Goal: Navigation & Orientation: Understand site structure

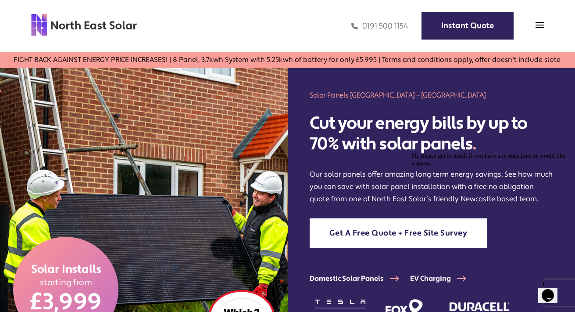
click at [90, 28] on img at bounding box center [84, 24] width 107 height 23
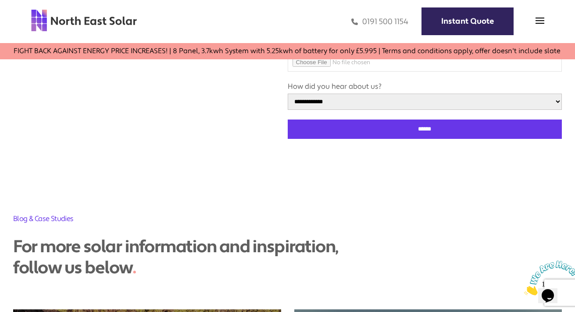
scroll to position [2819, 0]
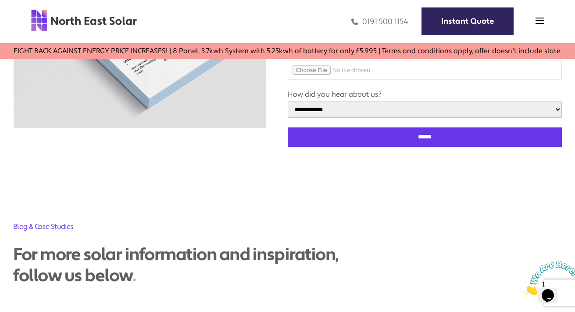
click at [524, 289] on icon "Close" at bounding box center [524, 292] width 0 height 7
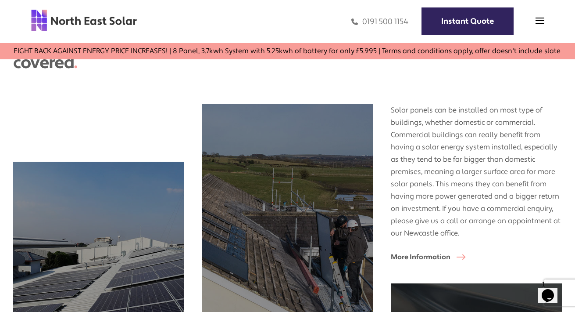
scroll to position [720, 0]
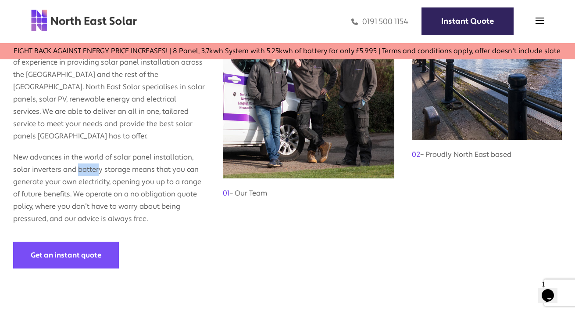
click at [434, 212] on link "02 – Proudly North East based" at bounding box center [487, 104] width 150 height 326
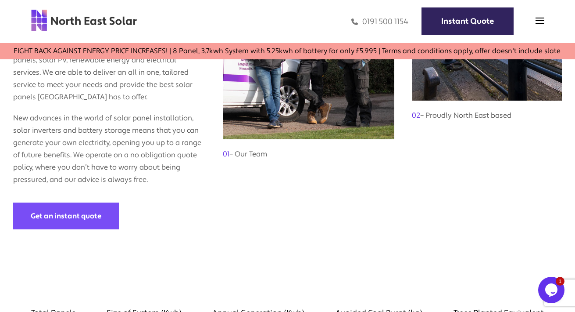
scroll to position [660, 0]
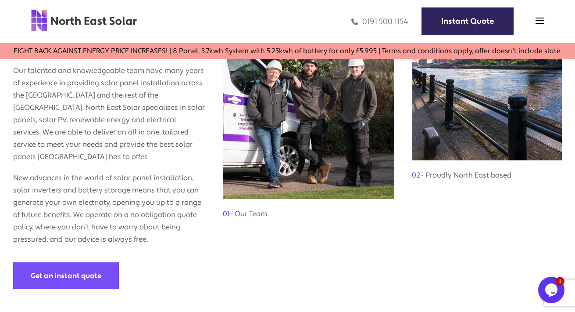
click at [93, 32] on link at bounding box center [84, 21] width 107 height 25
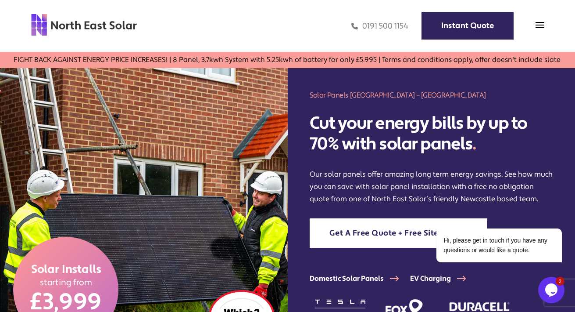
click at [16, 125] on img at bounding box center [144, 211] width 288 height 287
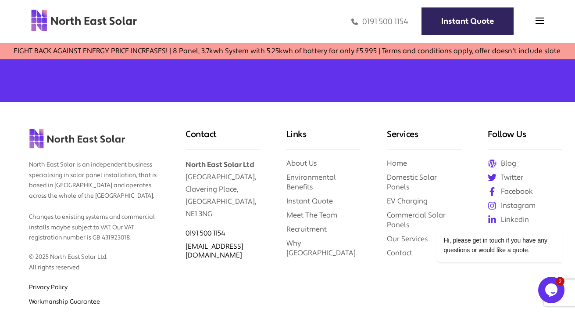
scroll to position [3517, 0]
